Goal: Information Seeking & Learning: Learn about a topic

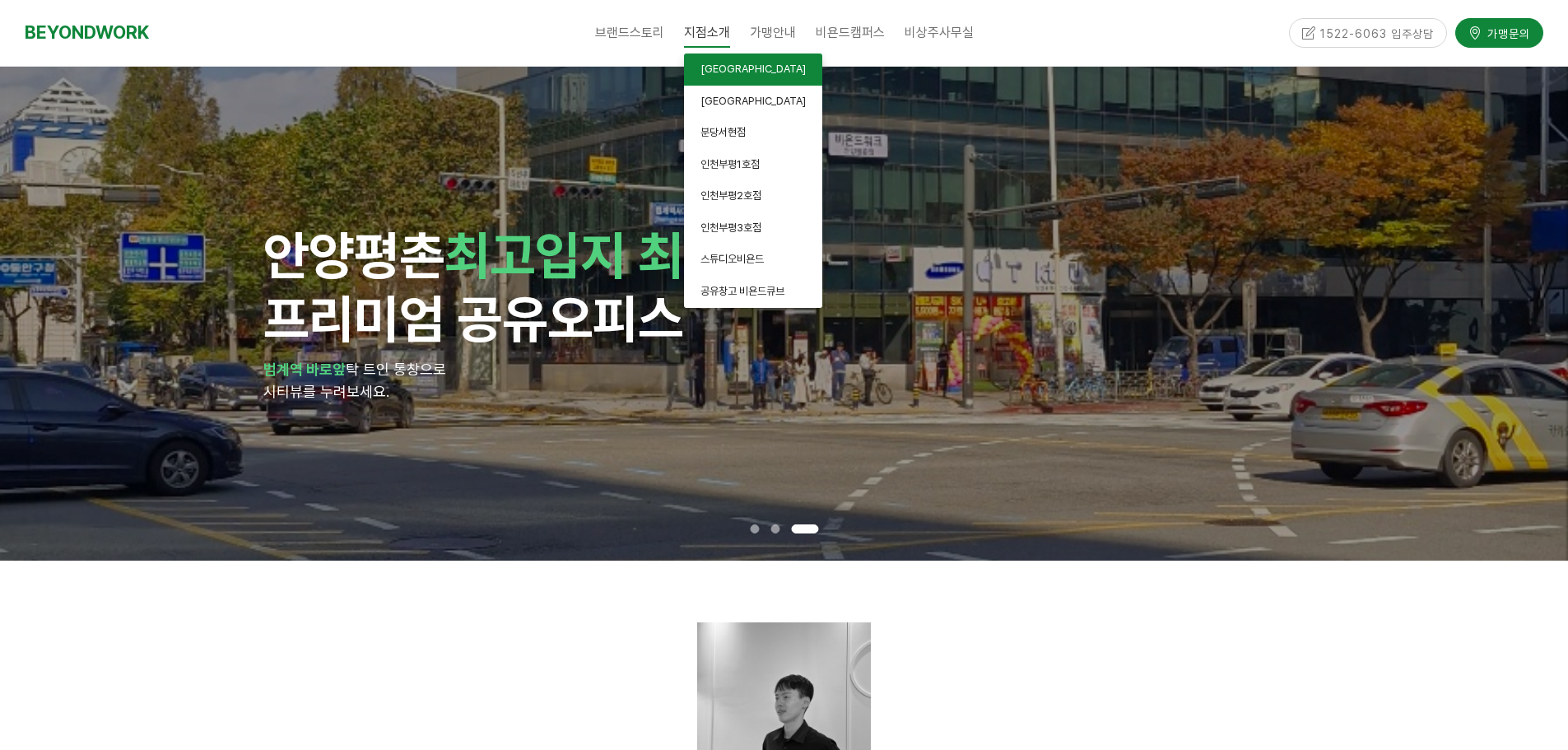
click at [726, 72] on span "[GEOGRAPHIC_DATA]" at bounding box center [753, 68] width 106 height 12
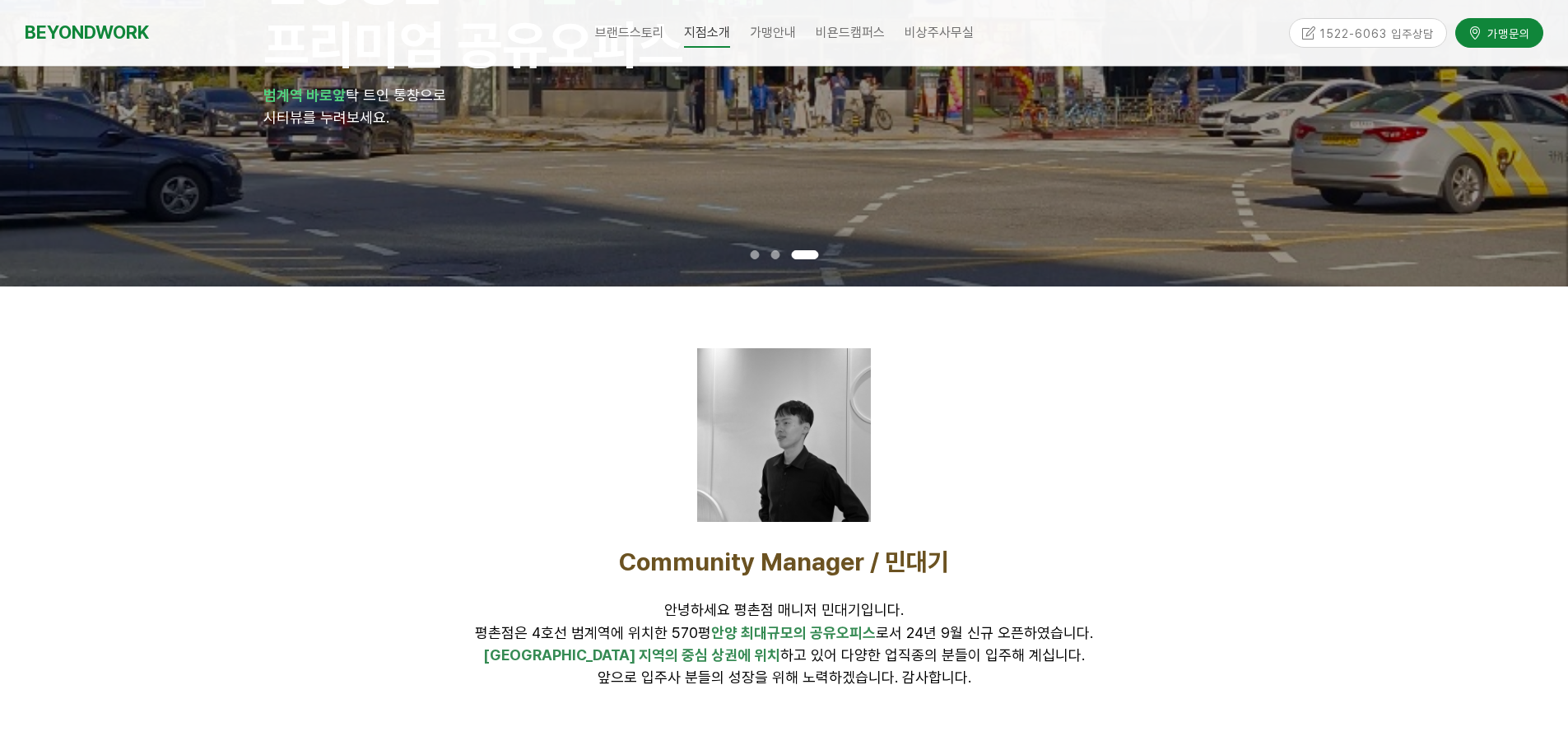
scroll to position [347, 0]
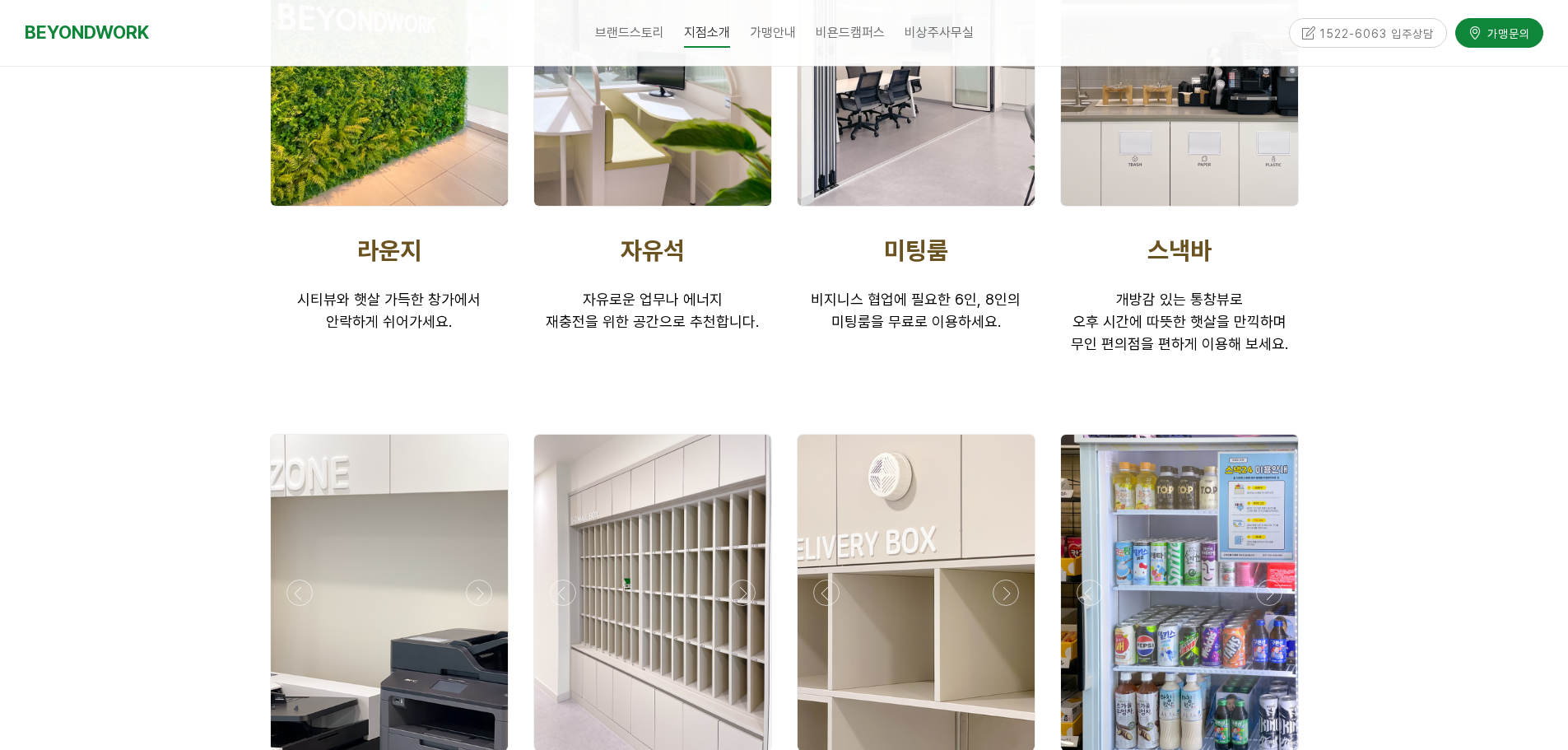
scroll to position [3020, 0]
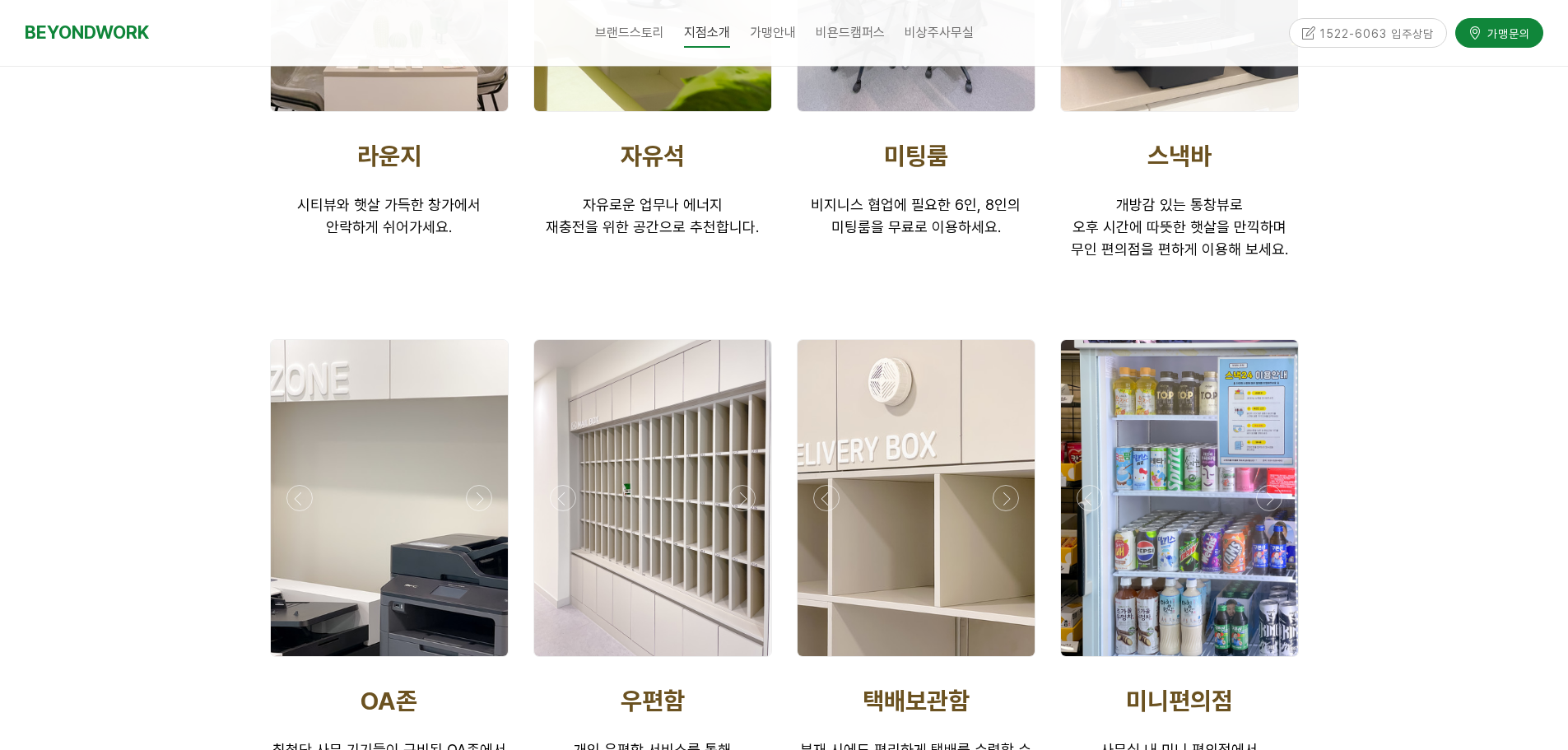
click at [460, 495] on div at bounding box center [389, 499] width 237 height 316
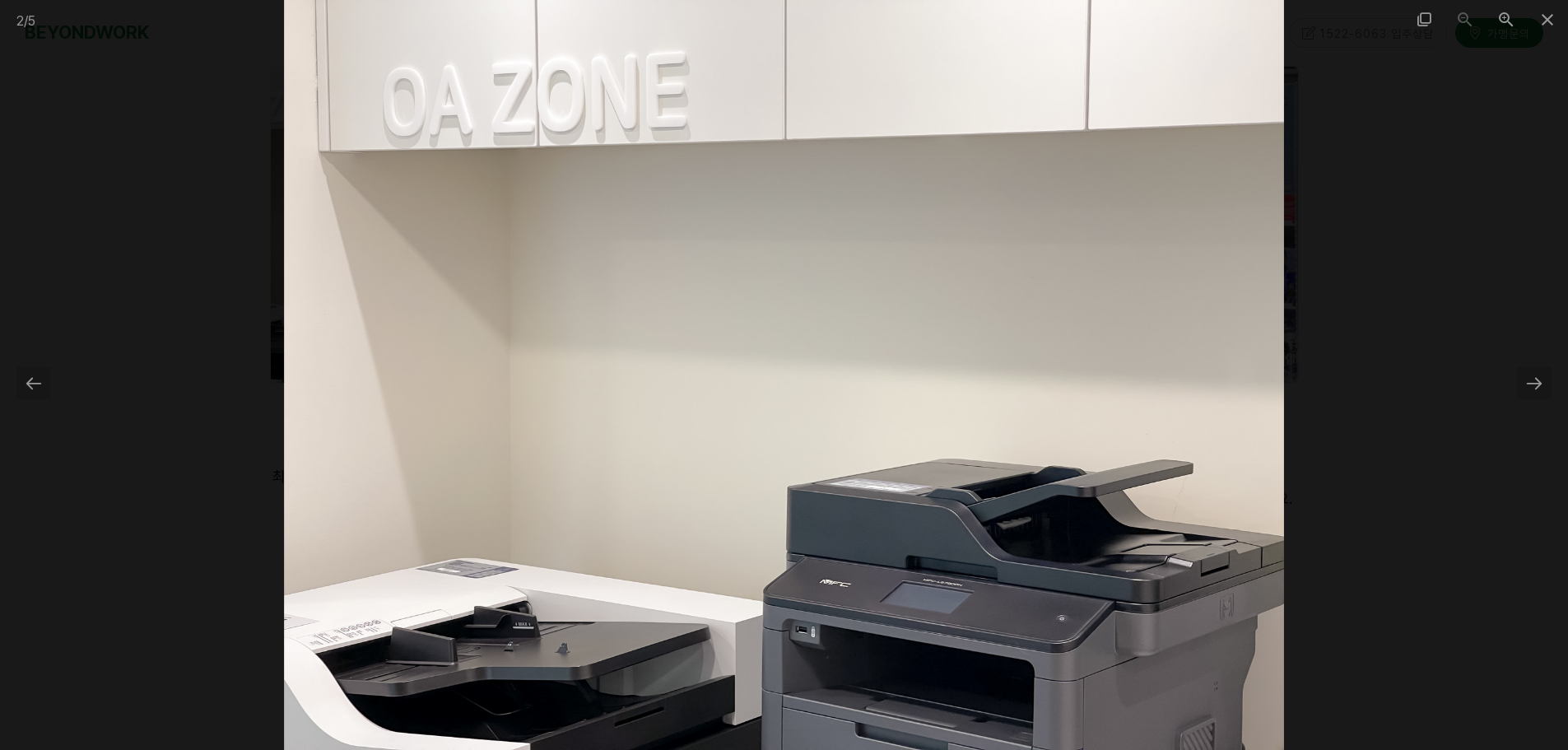
scroll to position [3294, 0]
click at [1403, 342] on div at bounding box center [784, 375] width 1568 height 750
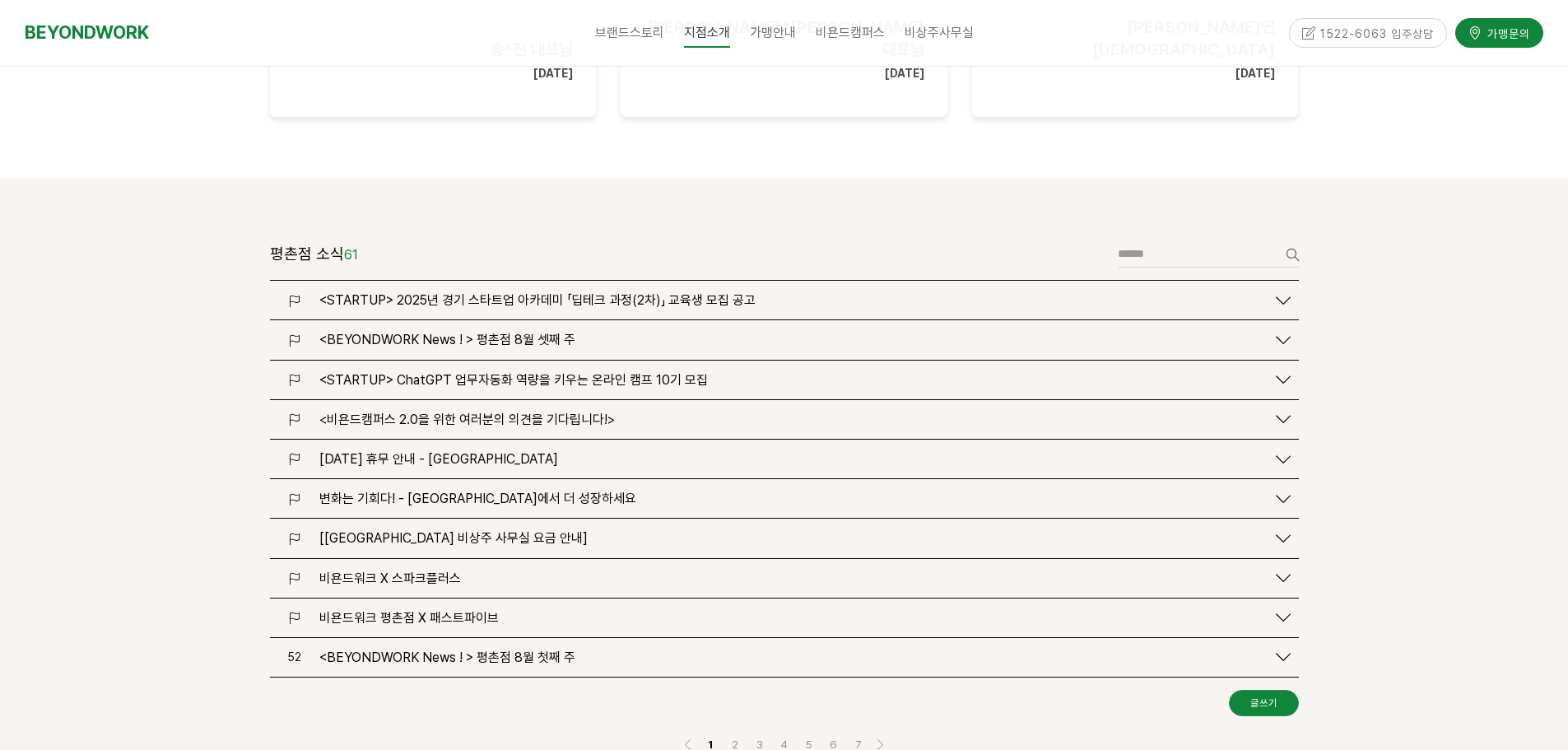
scroll to position [1952, 0]
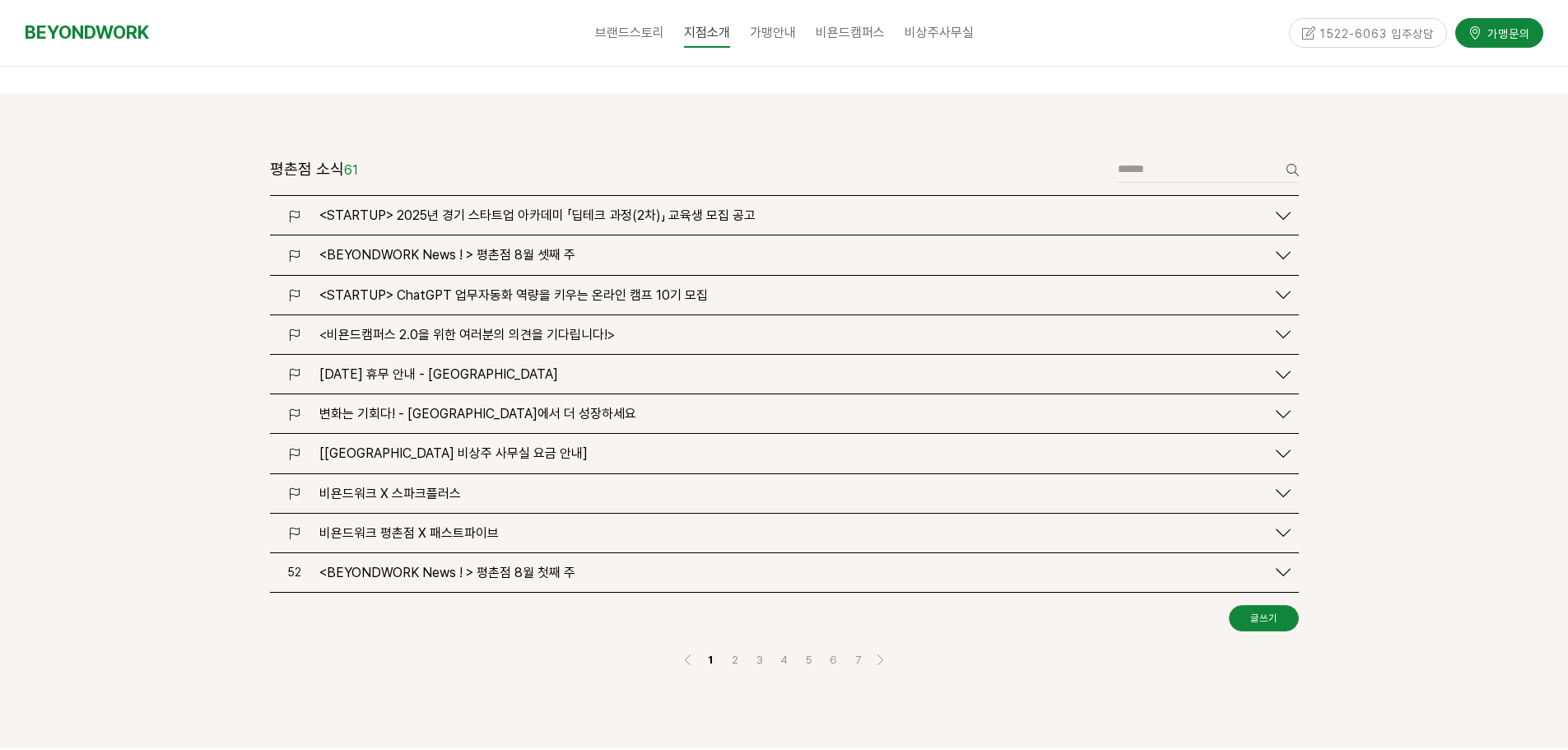
click at [482, 525] on span "비욘드워크 평촌점 X 패스트파이브" at bounding box center [410, 533] width 179 height 16
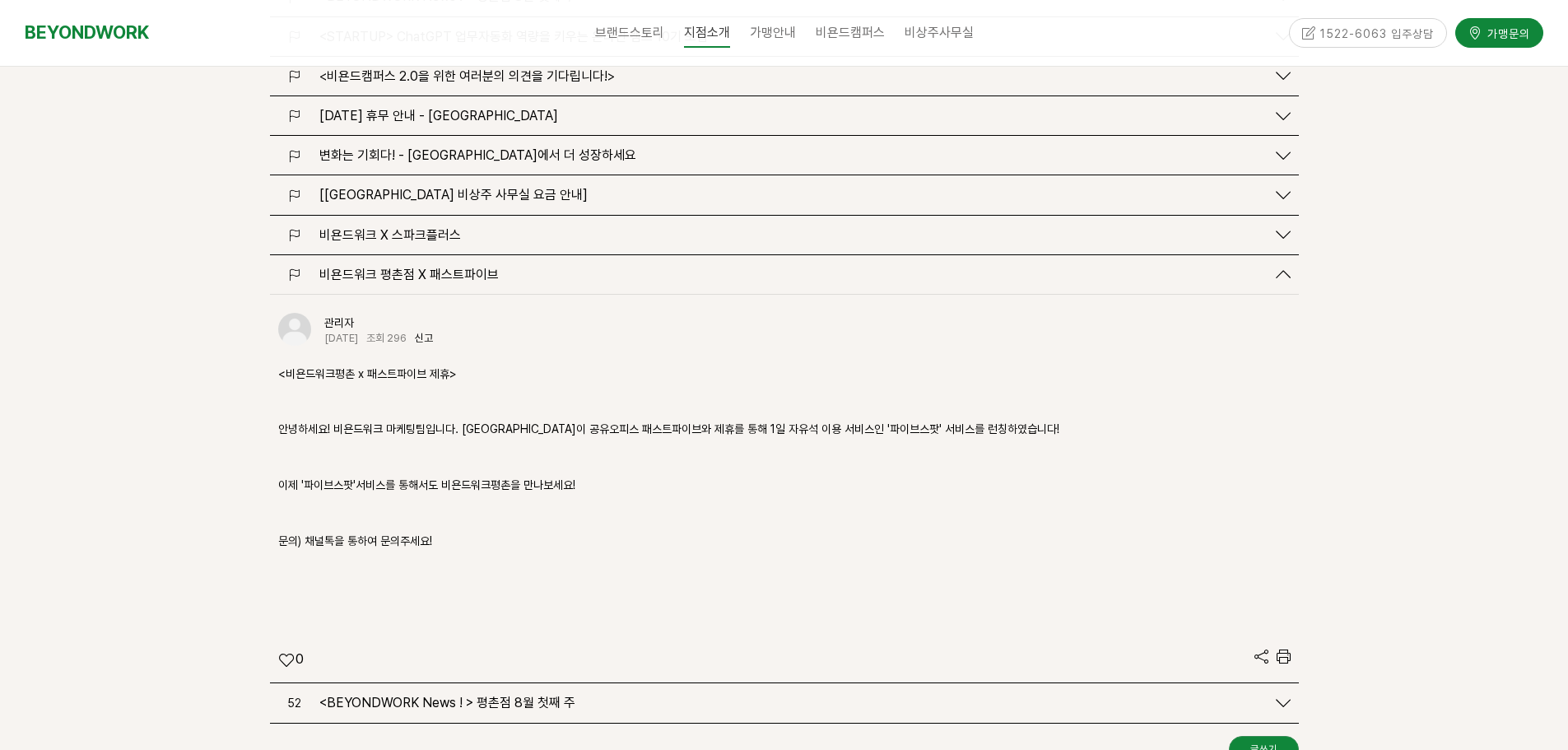
scroll to position [2227, 0]
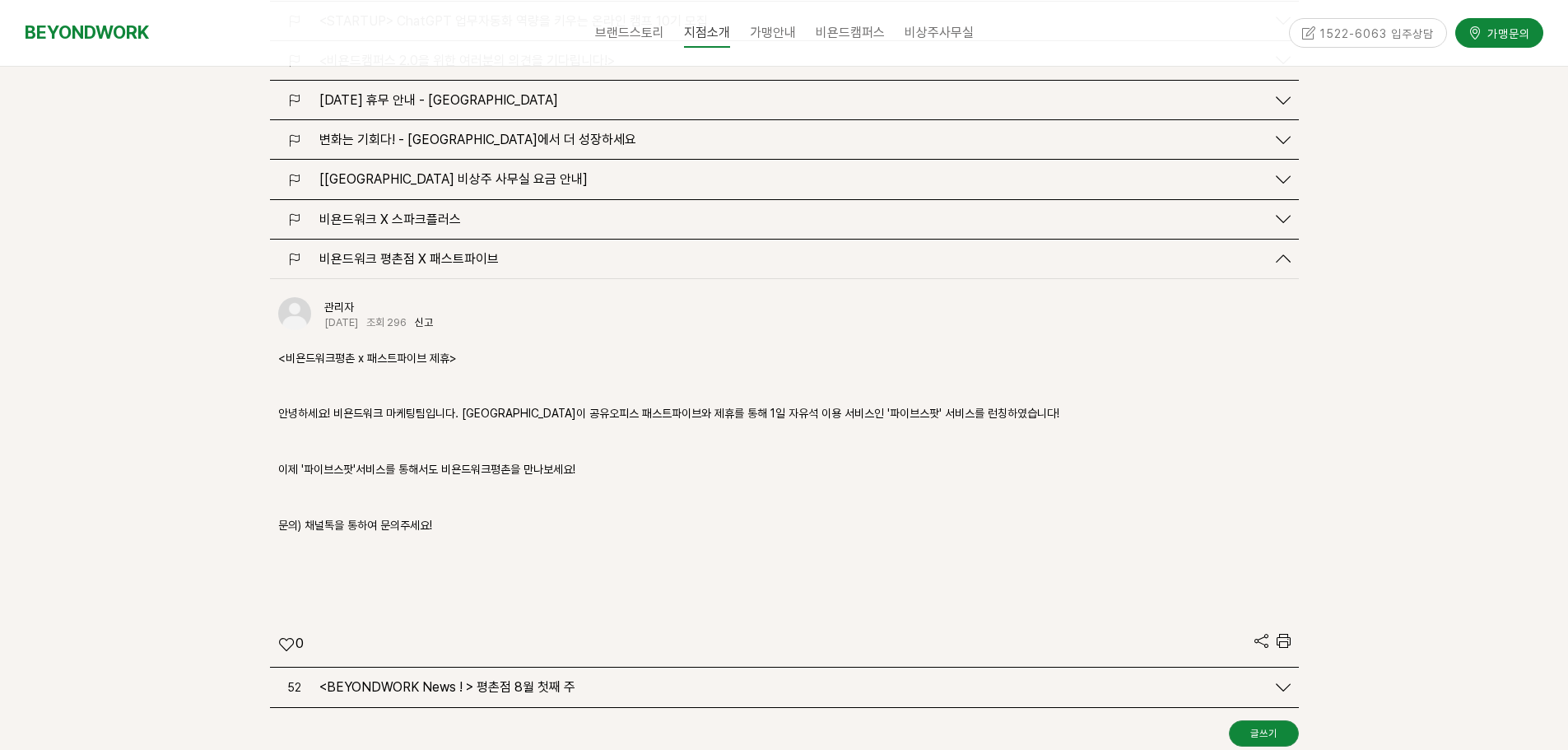
click at [489, 172] on span "[[GEOGRAPHIC_DATA] 비상주 사무실 요금 안내]" at bounding box center [454, 180] width 268 height 16
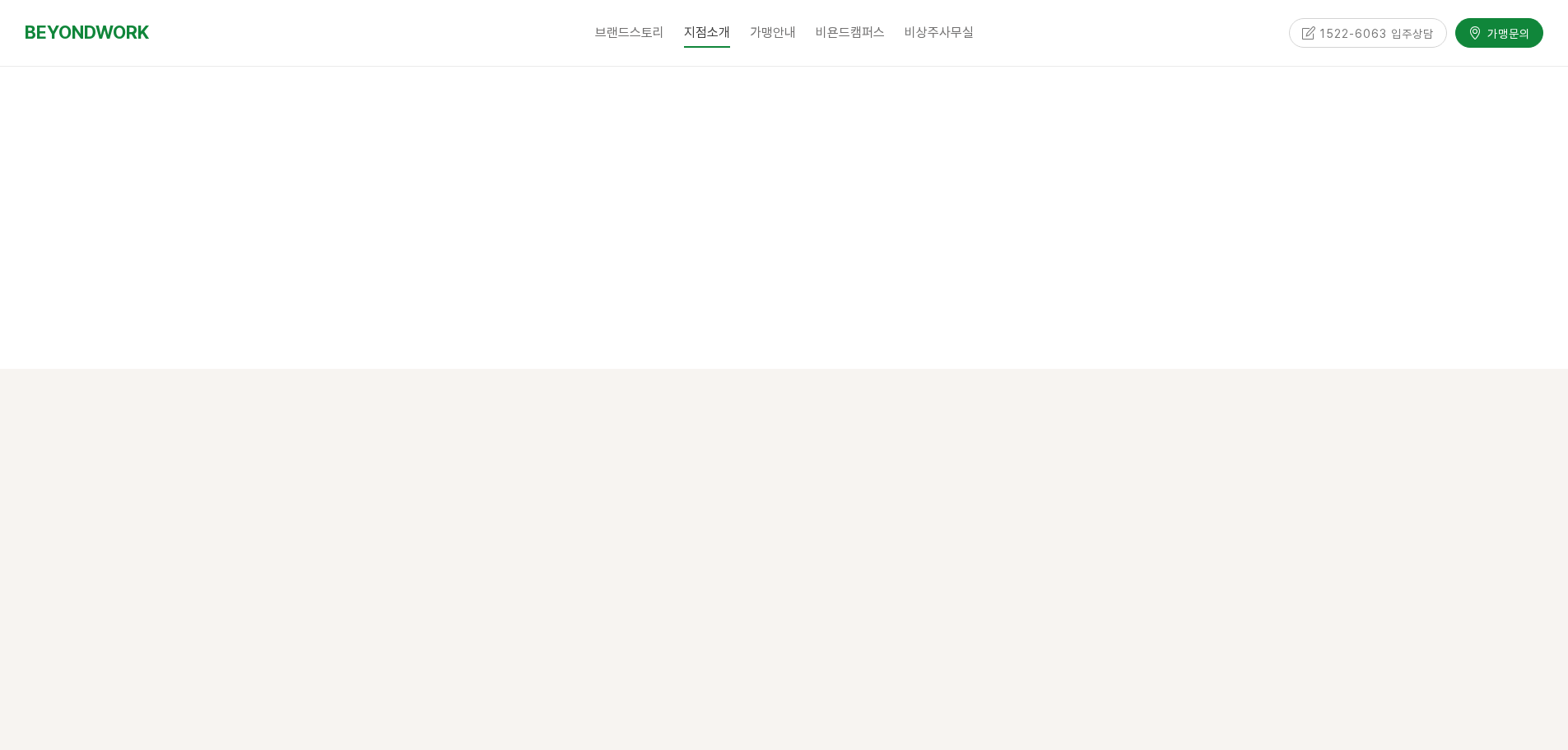
scroll to position [0, 0]
